Goal: Find specific page/section: Find specific page/section

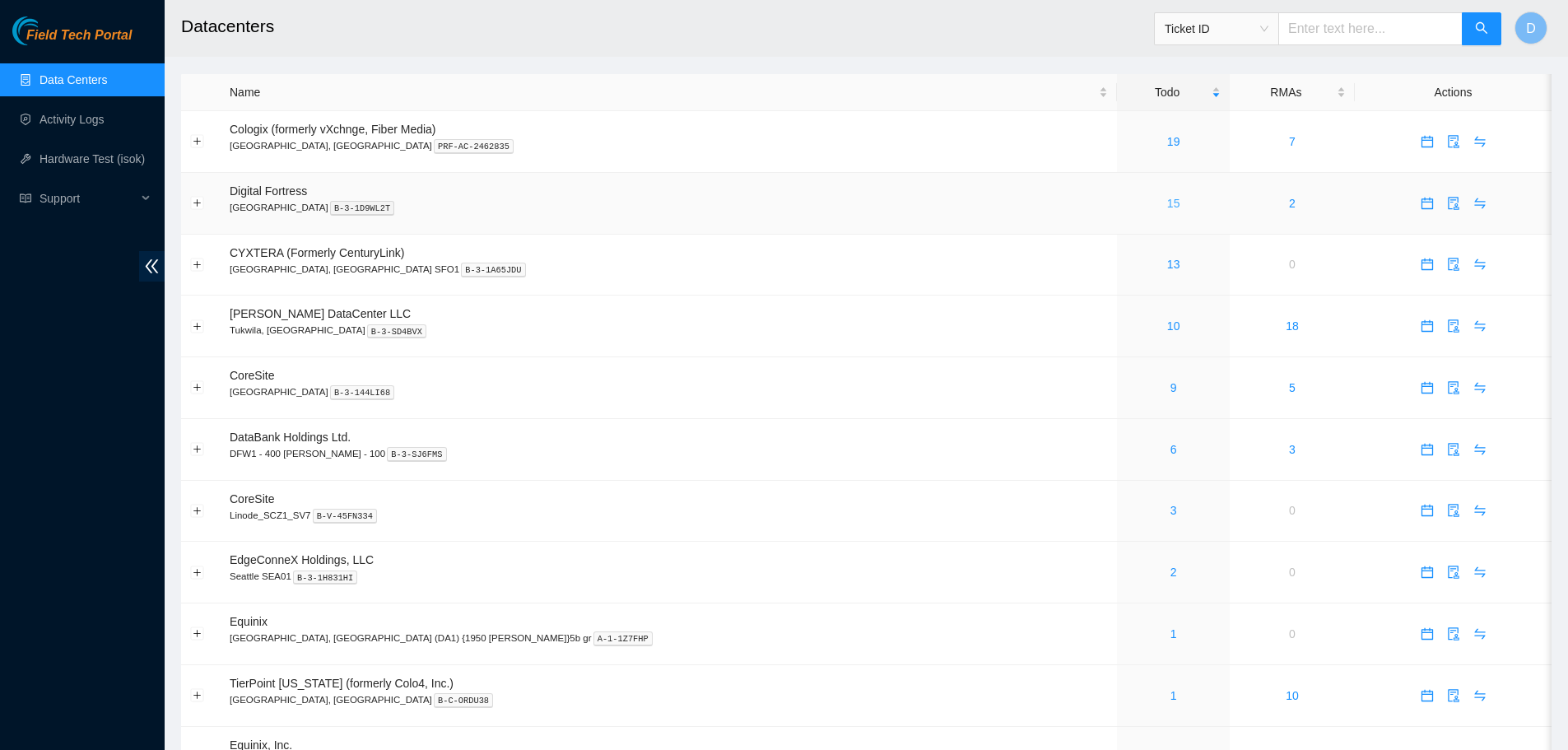
click at [1167, 207] on link "15" at bounding box center [1174, 204] width 13 height 13
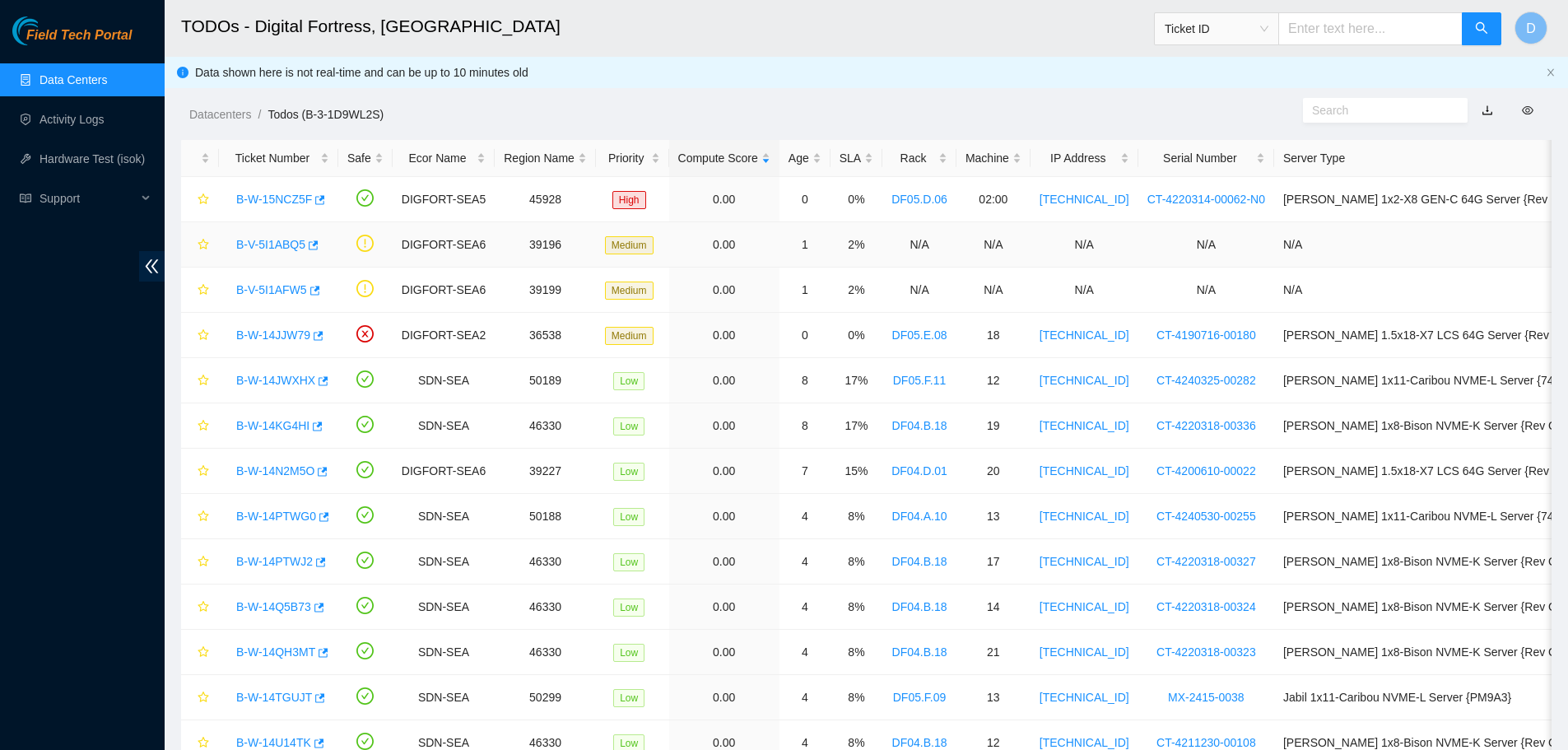
click at [260, 244] on link "B-V-5I1ABQ5" at bounding box center [270, 245] width 69 height 13
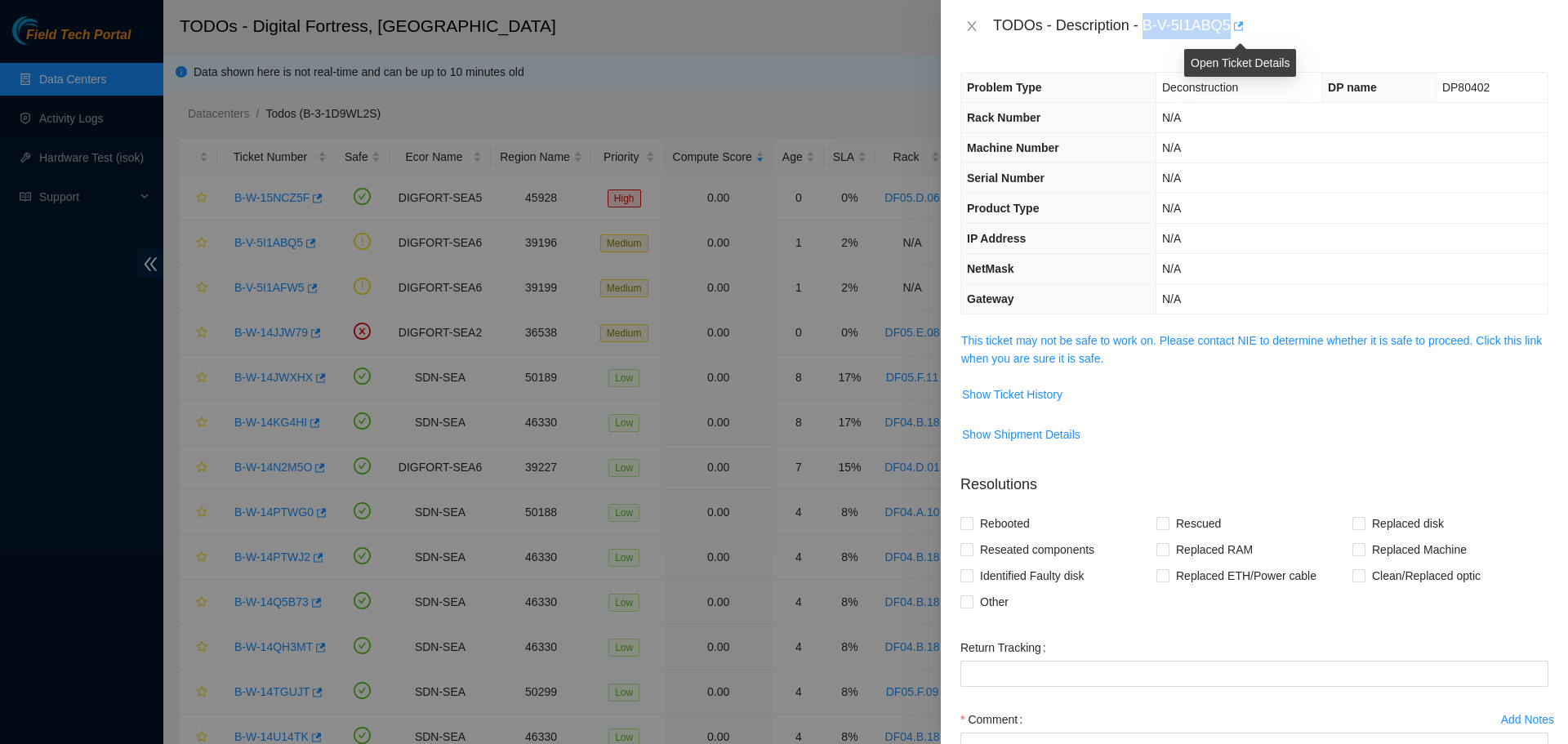
drag, startPoint x: 1146, startPoint y: 25, endPoint x: 1233, endPoint y: 33, distance: 87.4
click at [1233, 33] on div "TODOs - Description - B-V-5I1ABQ5" at bounding box center [1271, 26] width 555 height 26
copy div "B-V-5I1ABQ5"
click at [971, 22] on icon "close" at bounding box center [972, 26] width 13 height 13
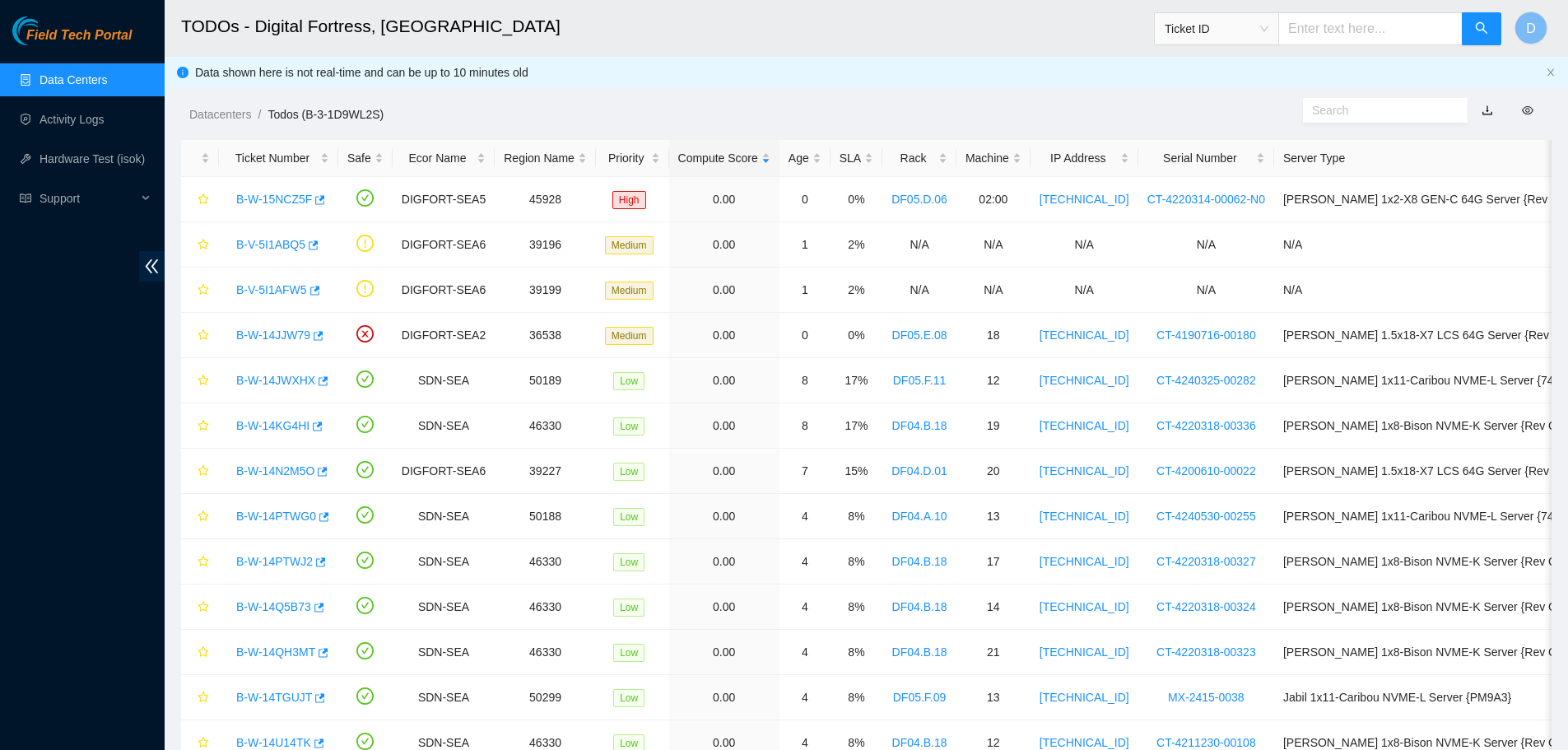
click at [84, 76] on link "Data Centers" at bounding box center [73, 80] width 68 height 13
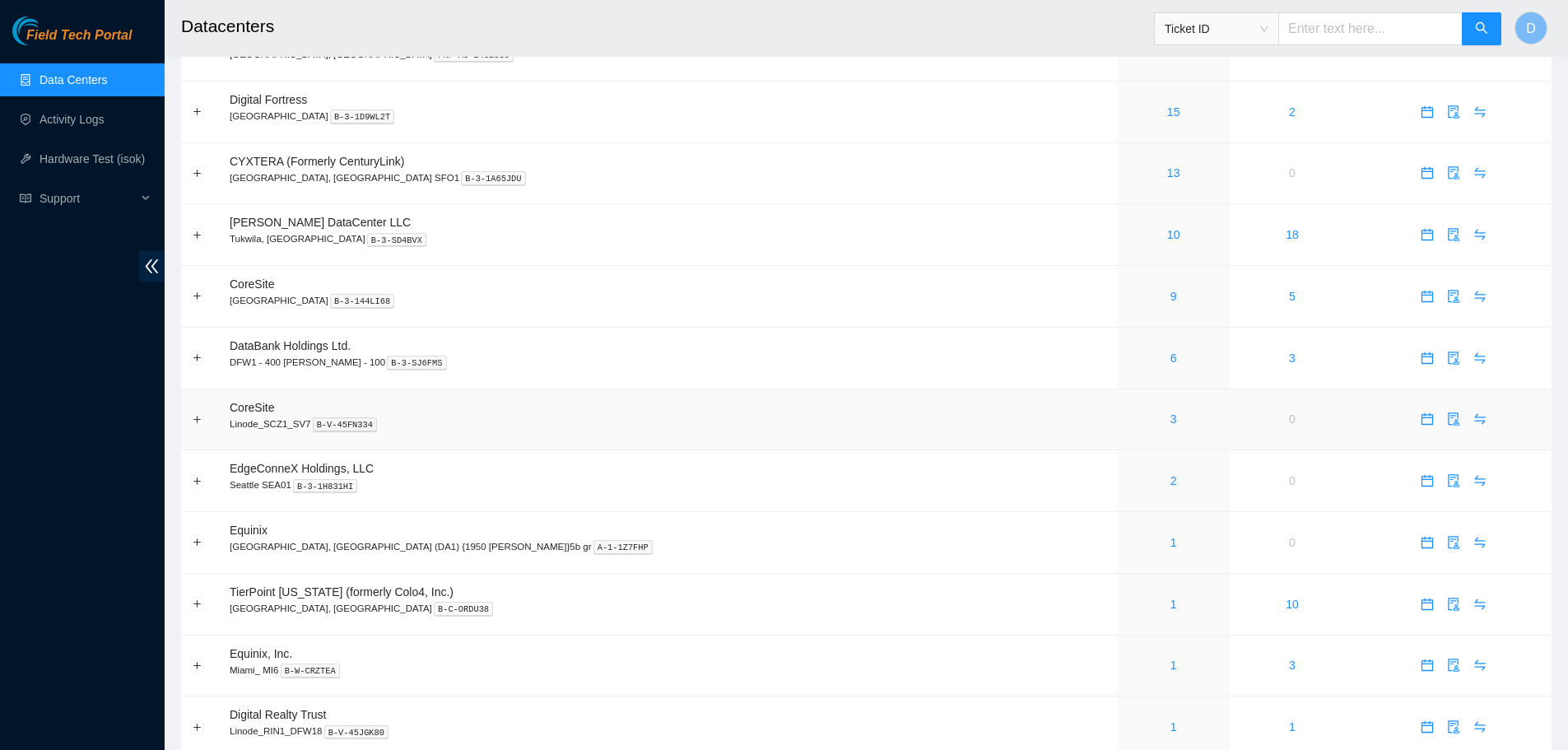
scroll to position [247, 0]
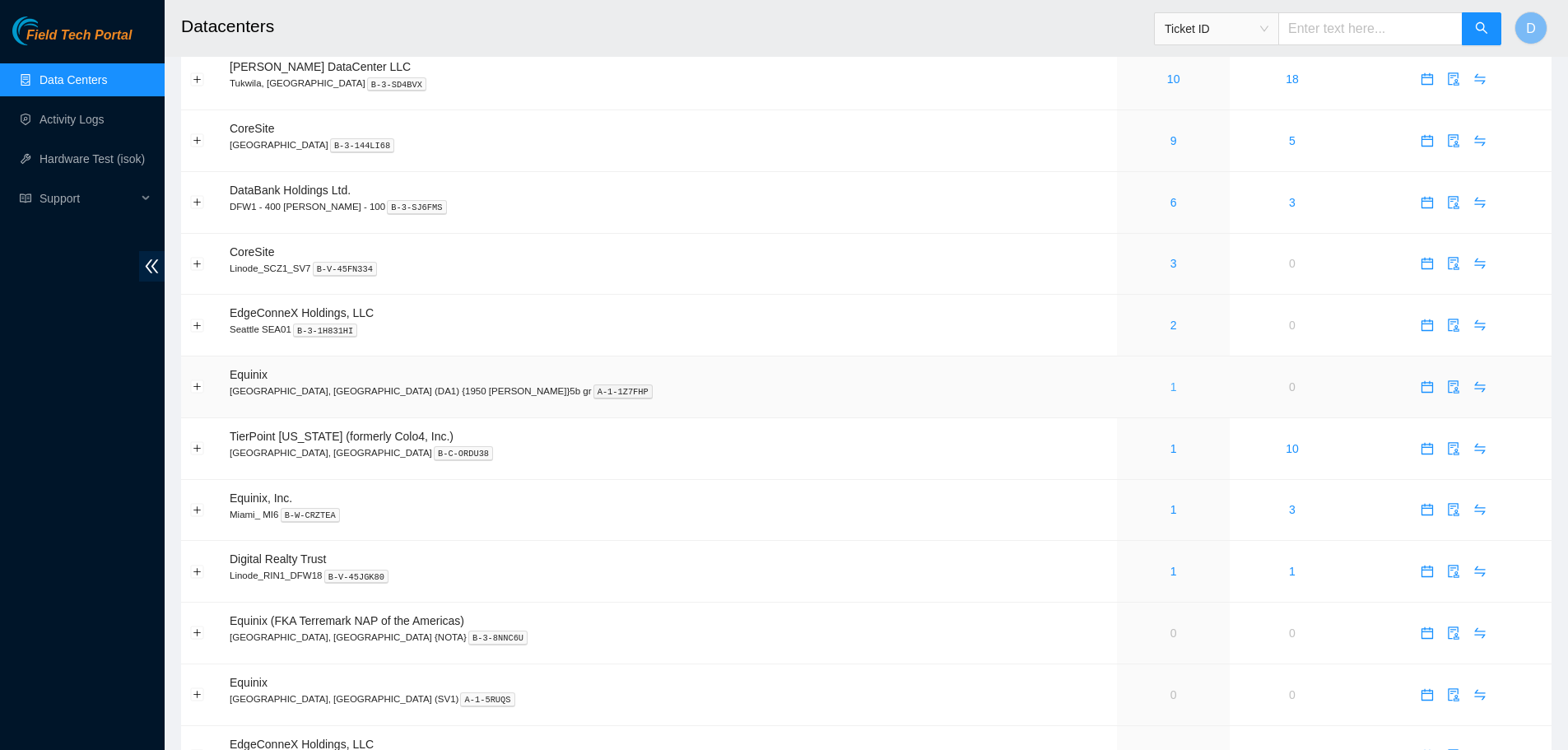
click at [1171, 381] on link "1" at bounding box center [1174, 387] width 7 height 13
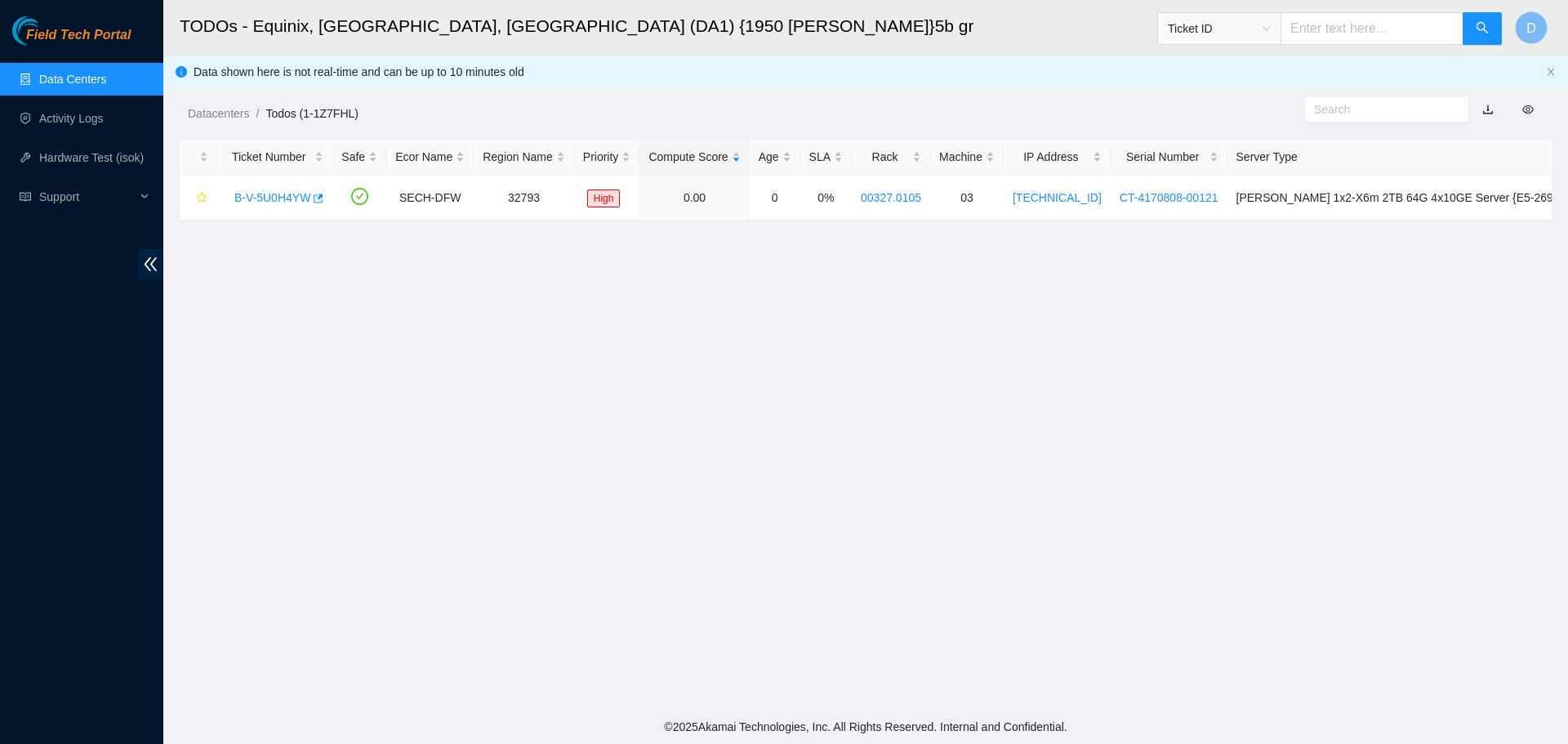
click at [77, 76] on link "Data Centers" at bounding box center [73, 79] width 67 height 13
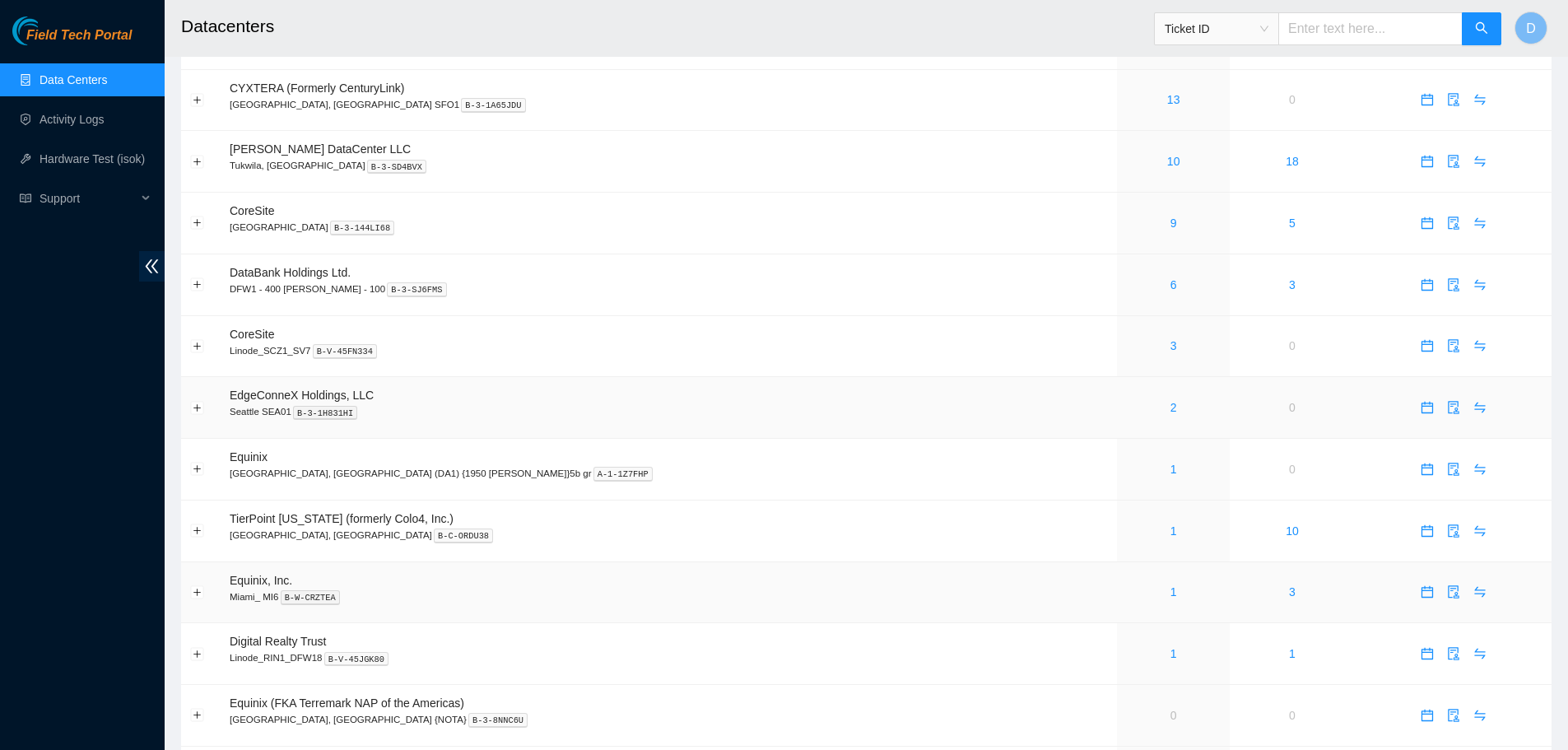
scroll to position [329, 0]
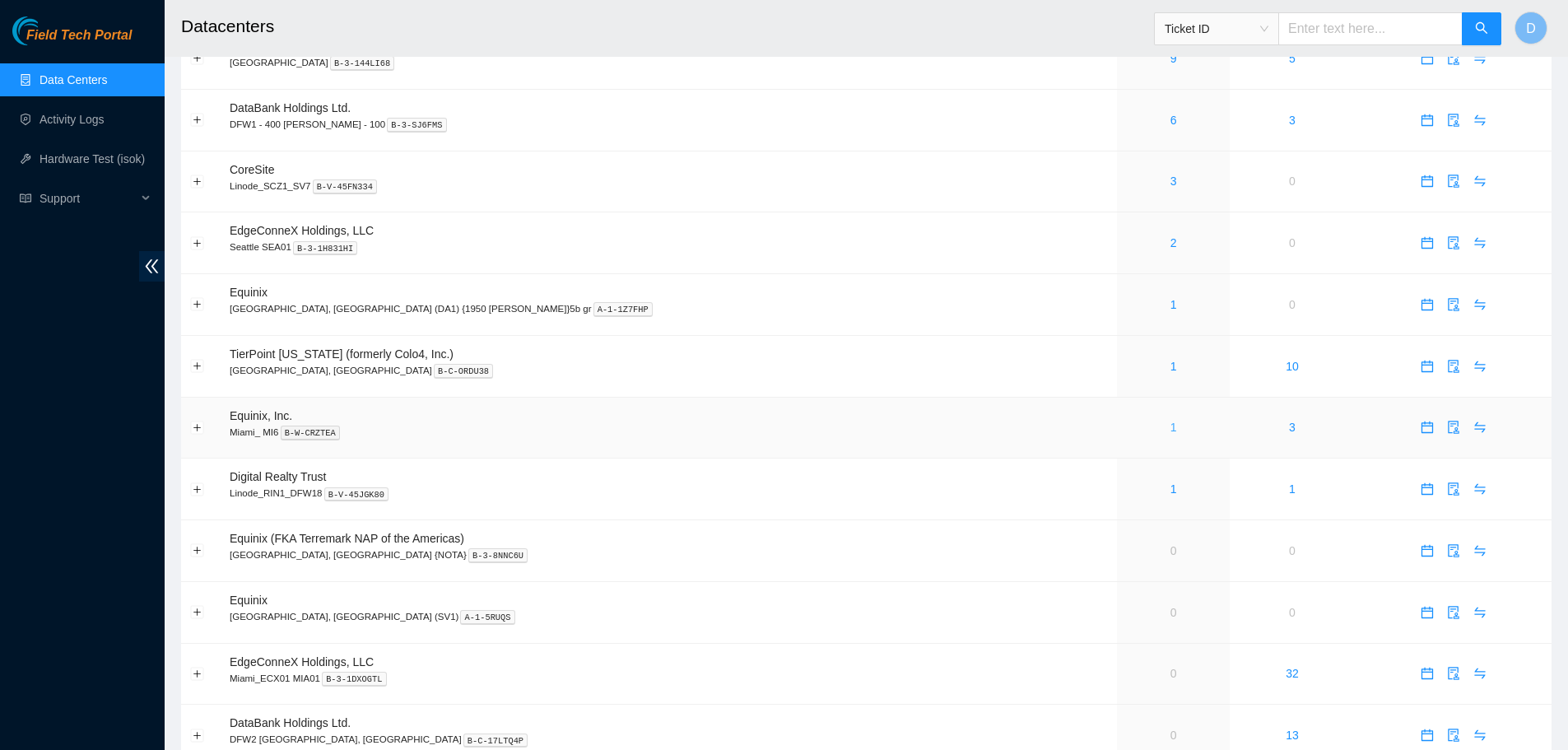
click at [1171, 431] on link "1" at bounding box center [1174, 427] width 7 height 13
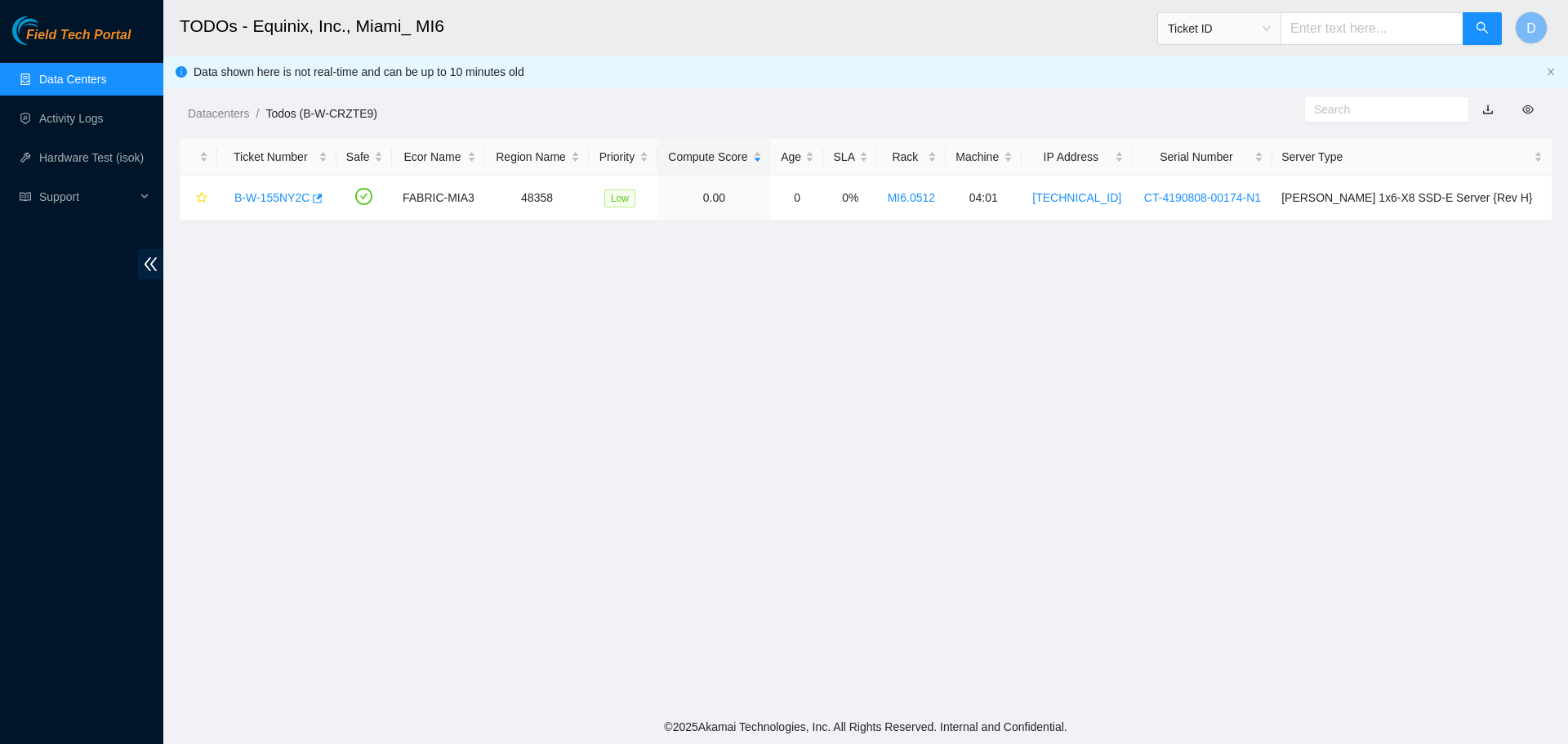
click at [76, 75] on link "Data Centers" at bounding box center [73, 79] width 67 height 13
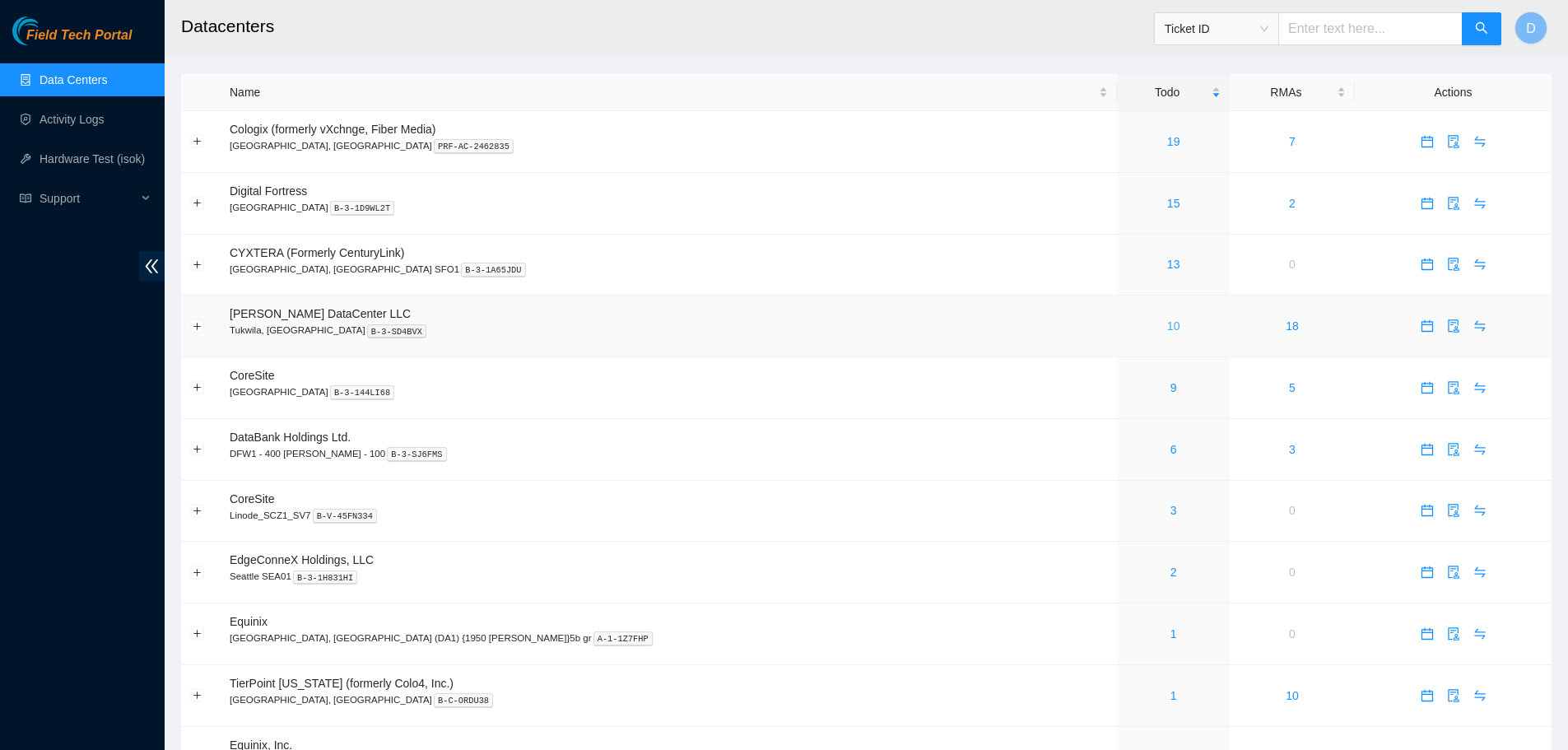
click at [1167, 326] on link "10" at bounding box center [1174, 326] width 13 height 13
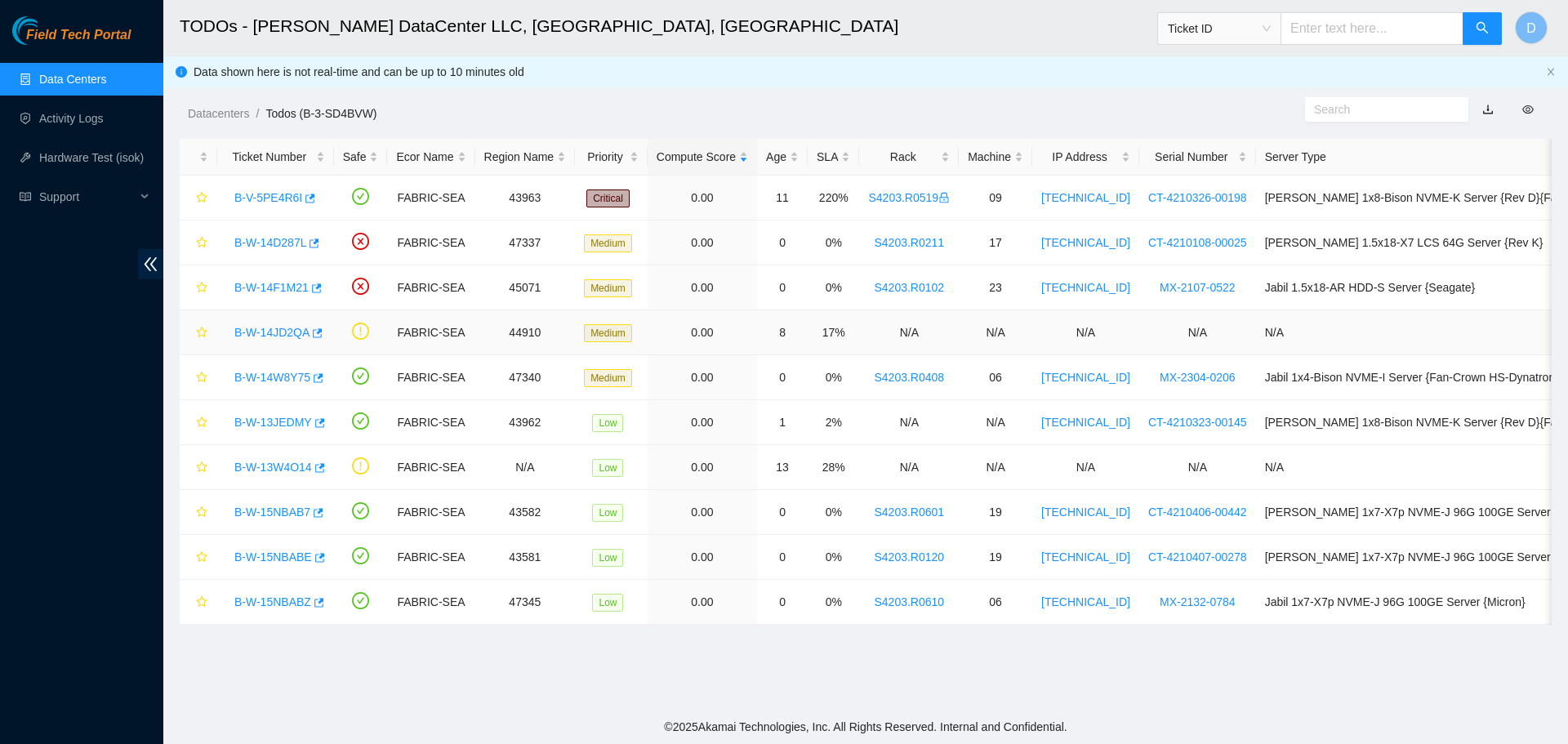
click at [250, 326] on link "B-W-14JD2QA" at bounding box center [272, 332] width 76 height 13
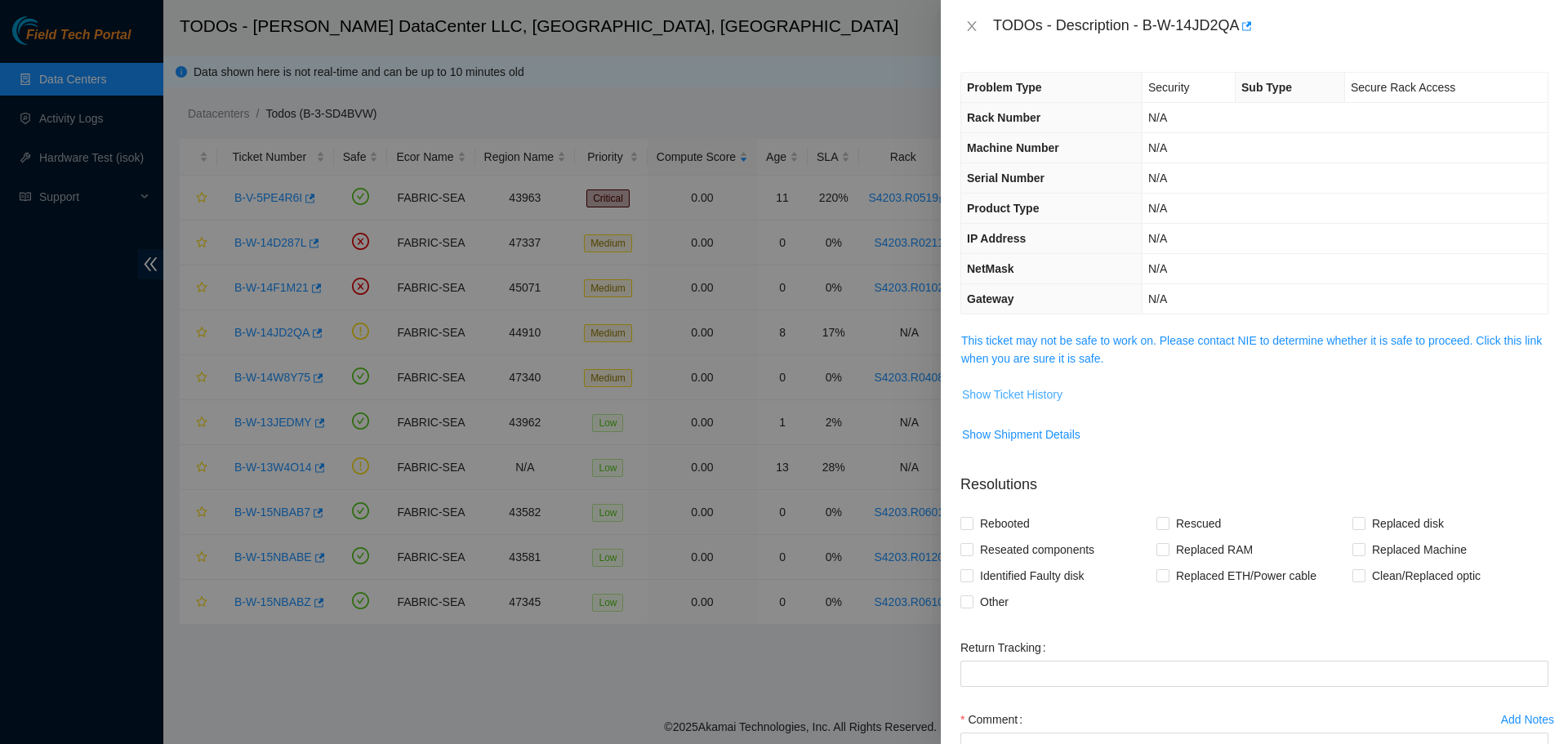
click at [1031, 400] on span "Show Ticket History" at bounding box center [1013, 394] width 100 height 18
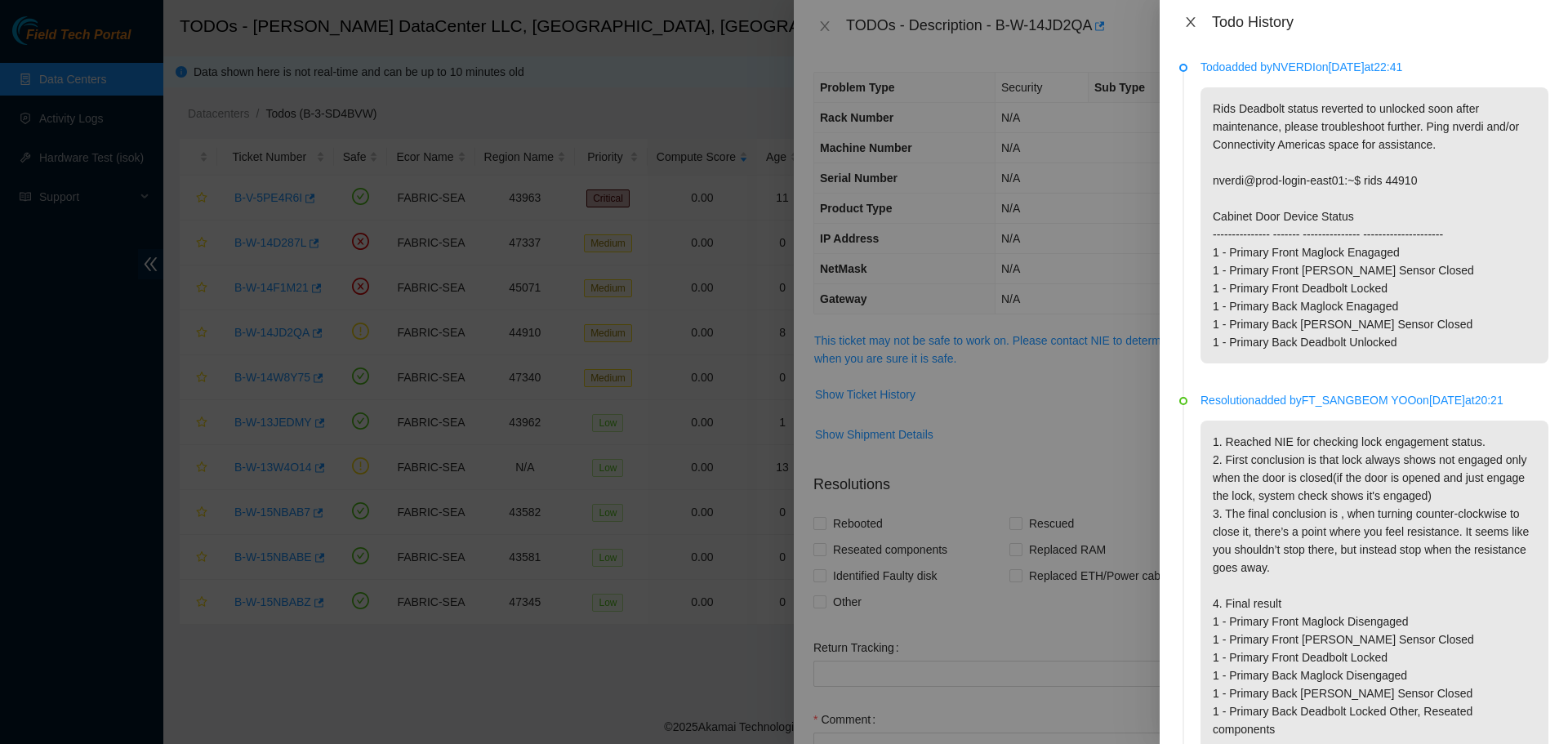
click at [1192, 15] on icon "close" at bounding box center [1191, 22] width 13 height 13
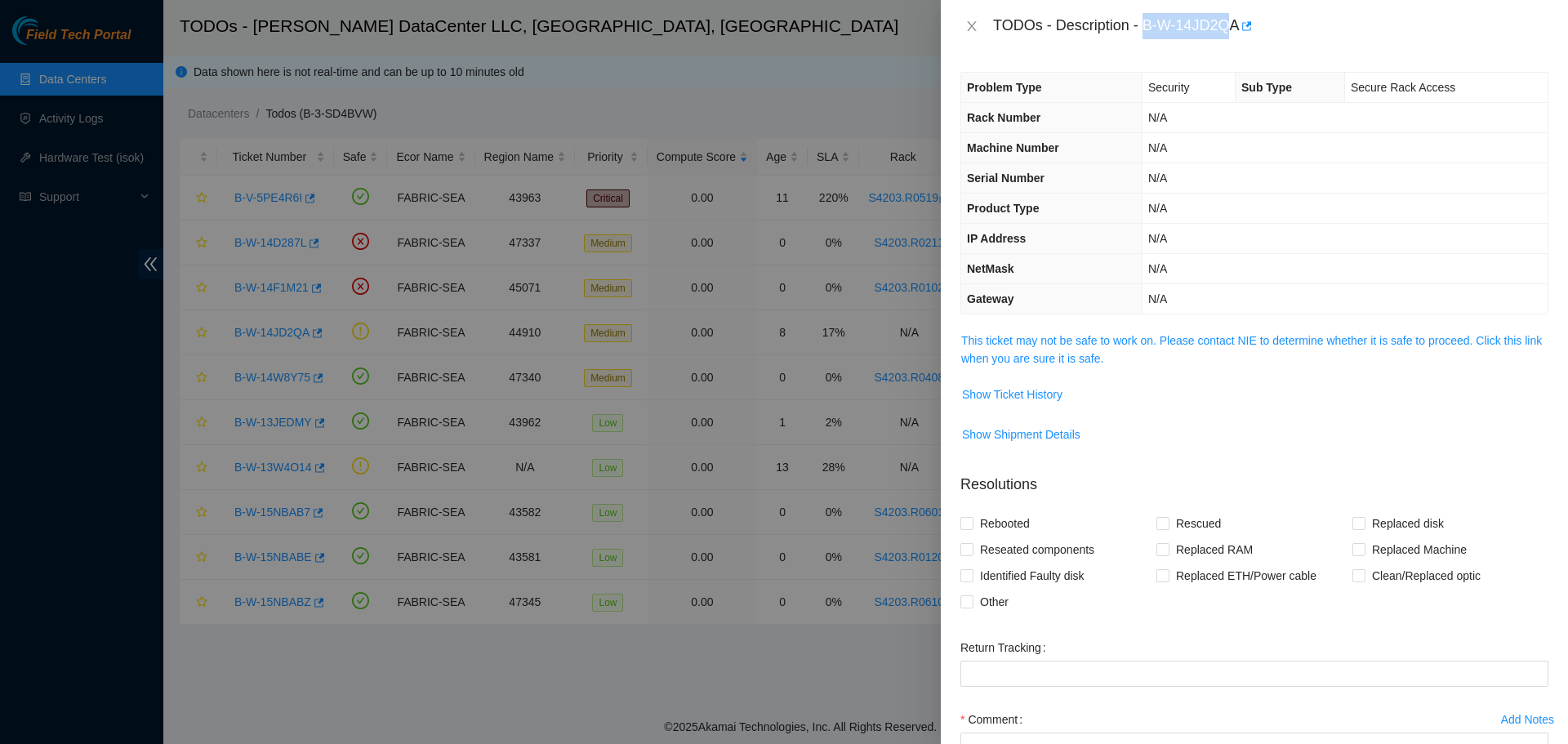
drag, startPoint x: 1144, startPoint y: 20, endPoint x: 1236, endPoint y: 24, distance: 92.1
click at [1236, 24] on div "TODOs - Description - B-W-14JD2QA" at bounding box center [1271, 26] width 555 height 26
click at [1174, 17] on div "TODOs - Description - B-W-14JD2QA" at bounding box center [1271, 26] width 555 height 26
drag, startPoint x: 1144, startPoint y: 28, endPoint x: 1237, endPoint y: 28, distance: 93.0
click at [1237, 28] on div "TODOs - Description - B-W-14JD2QA" at bounding box center [1271, 26] width 555 height 26
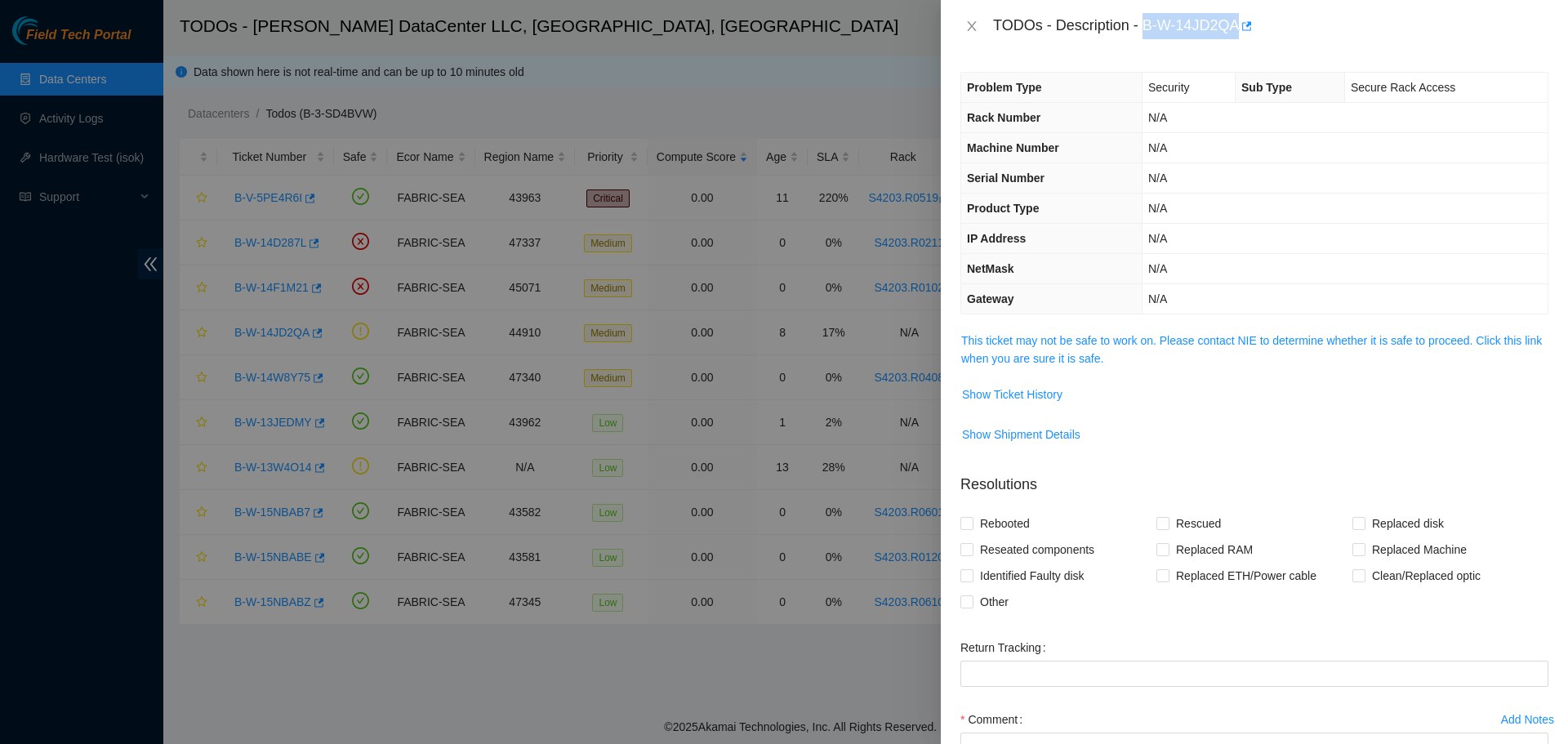
copy div "B-W-14JD2QA"
